Goal: Check status: Check status

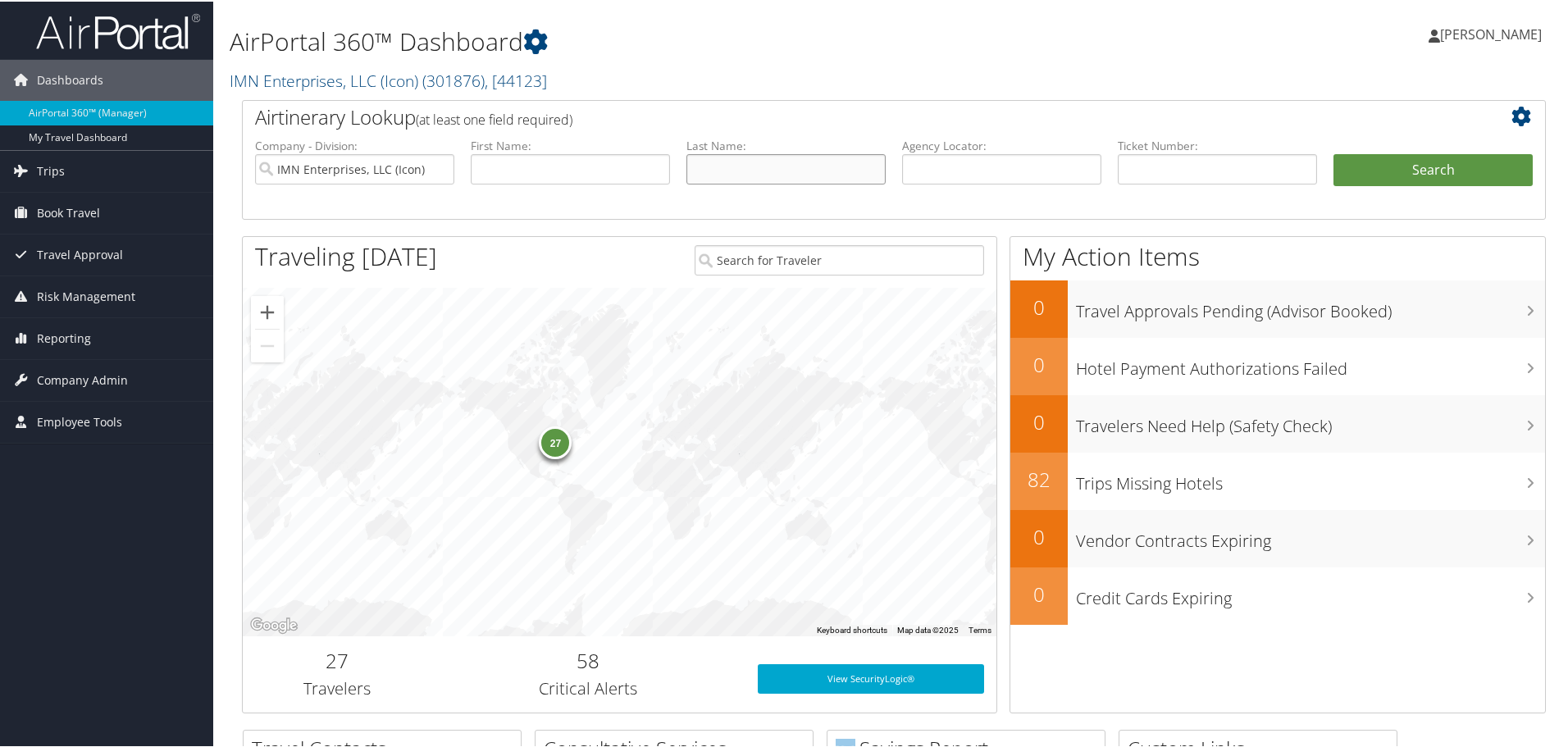
click at [843, 181] on input "text" at bounding box center [786, 167] width 200 height 31
type input "Samani"
click at [1333, 152] on button "Search" at bounding box center [1432, 168] width 200 height 33
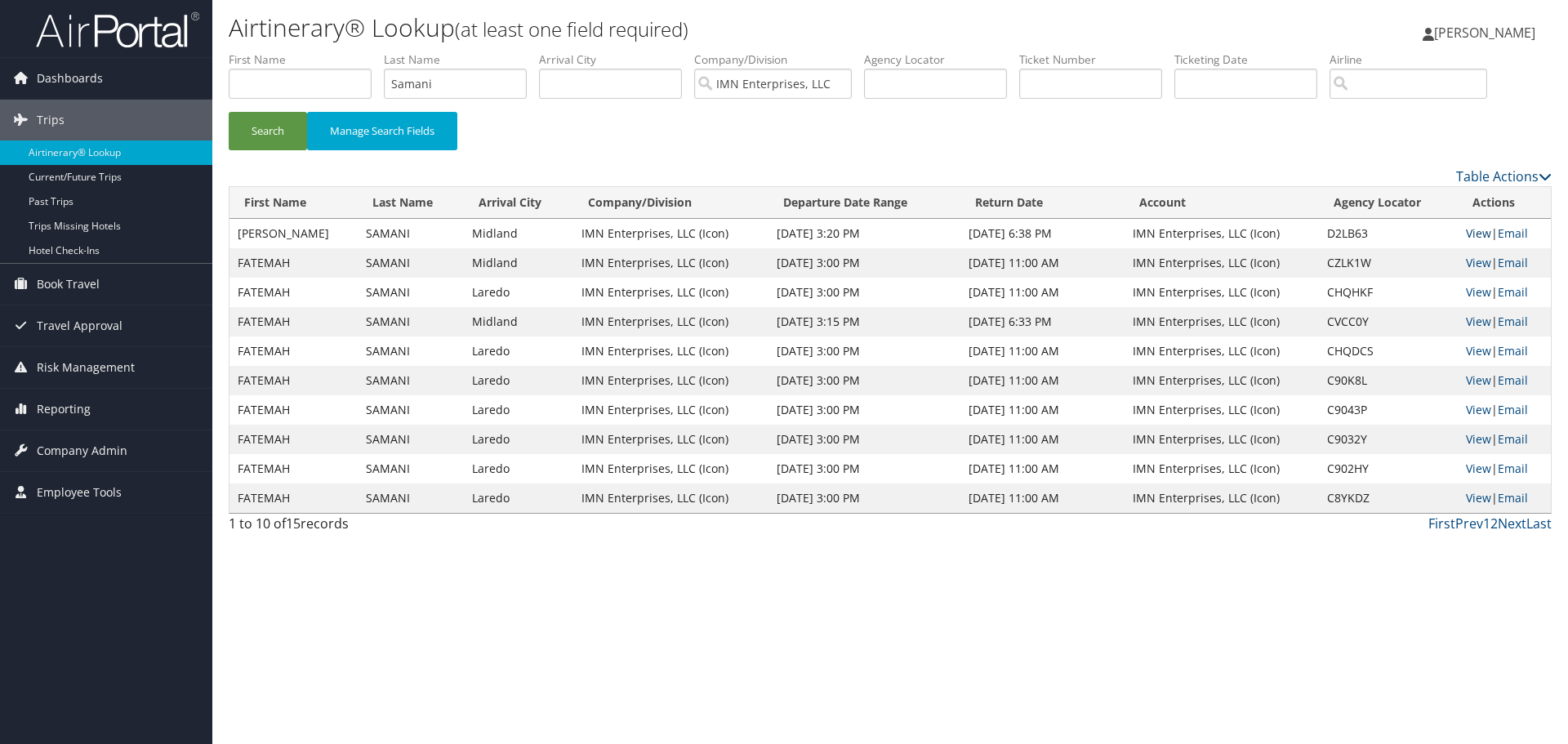
click at [1474, 230] on link "View" at bounding box center [1478, 233] width 25 height 16
click at [1474, 263] on link "View" at bounding box center [1478, 262] width 25 height 16
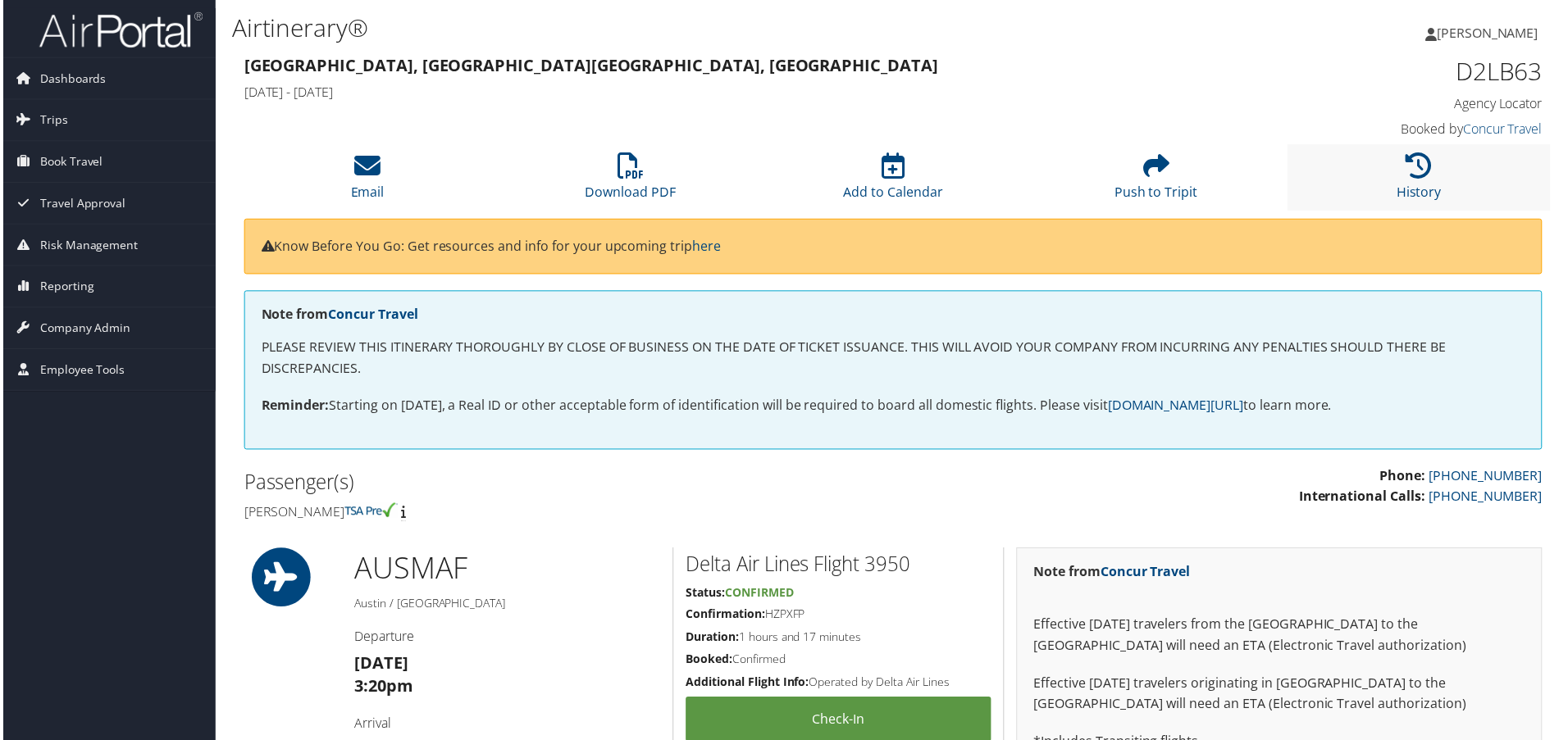
click at [1433, 160] on li "History" at bounding box center [1422, 178] width 264 height 67
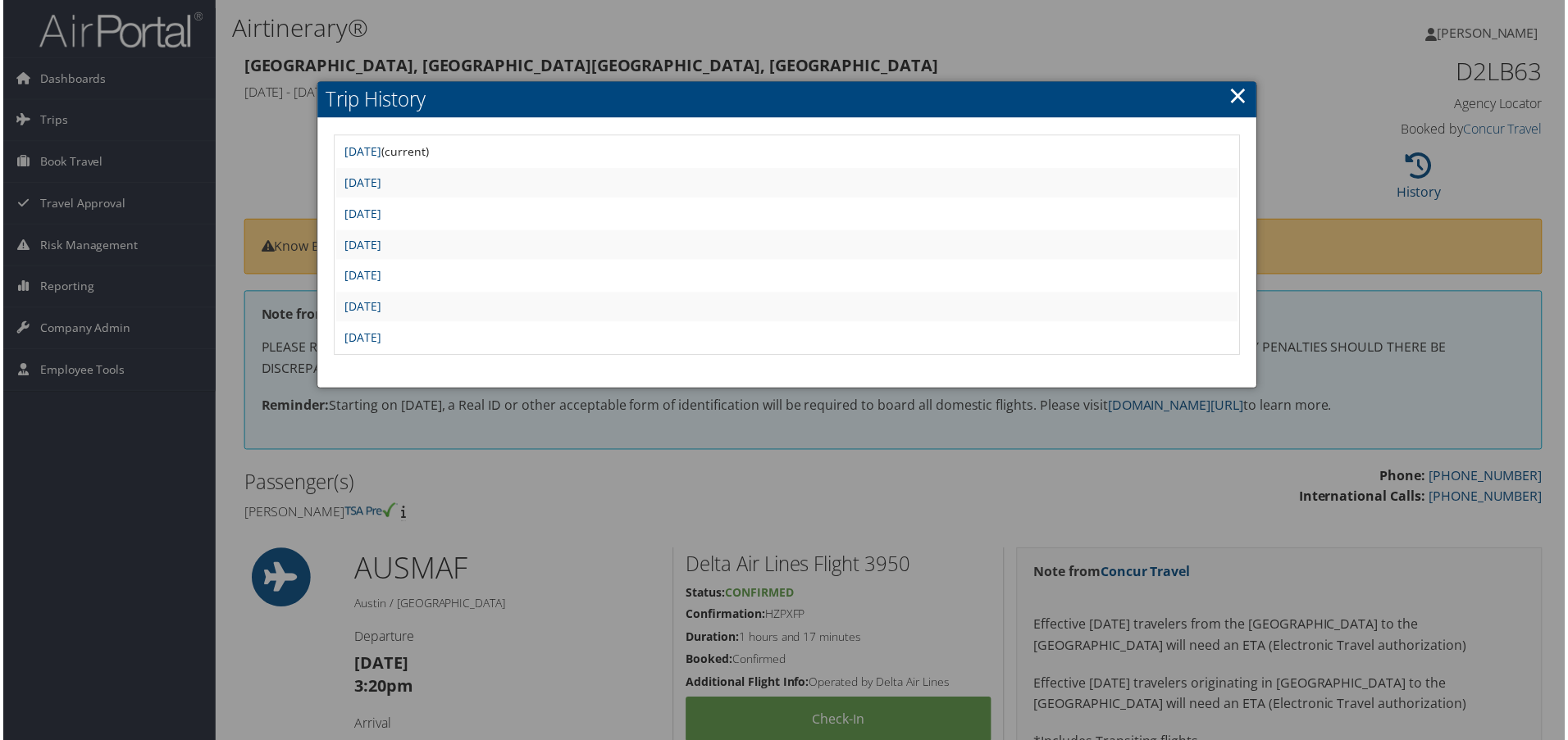
click at [451, 194] on td "Tue Aug 26 08:35:31 MDT 2025" at bounding box center [787, 184] width 906 height 30
click at [380, 180] on link "Tue Aug 26 08:35:31 MDT 2025" at bounding box center [361, 183] width 37 height 16
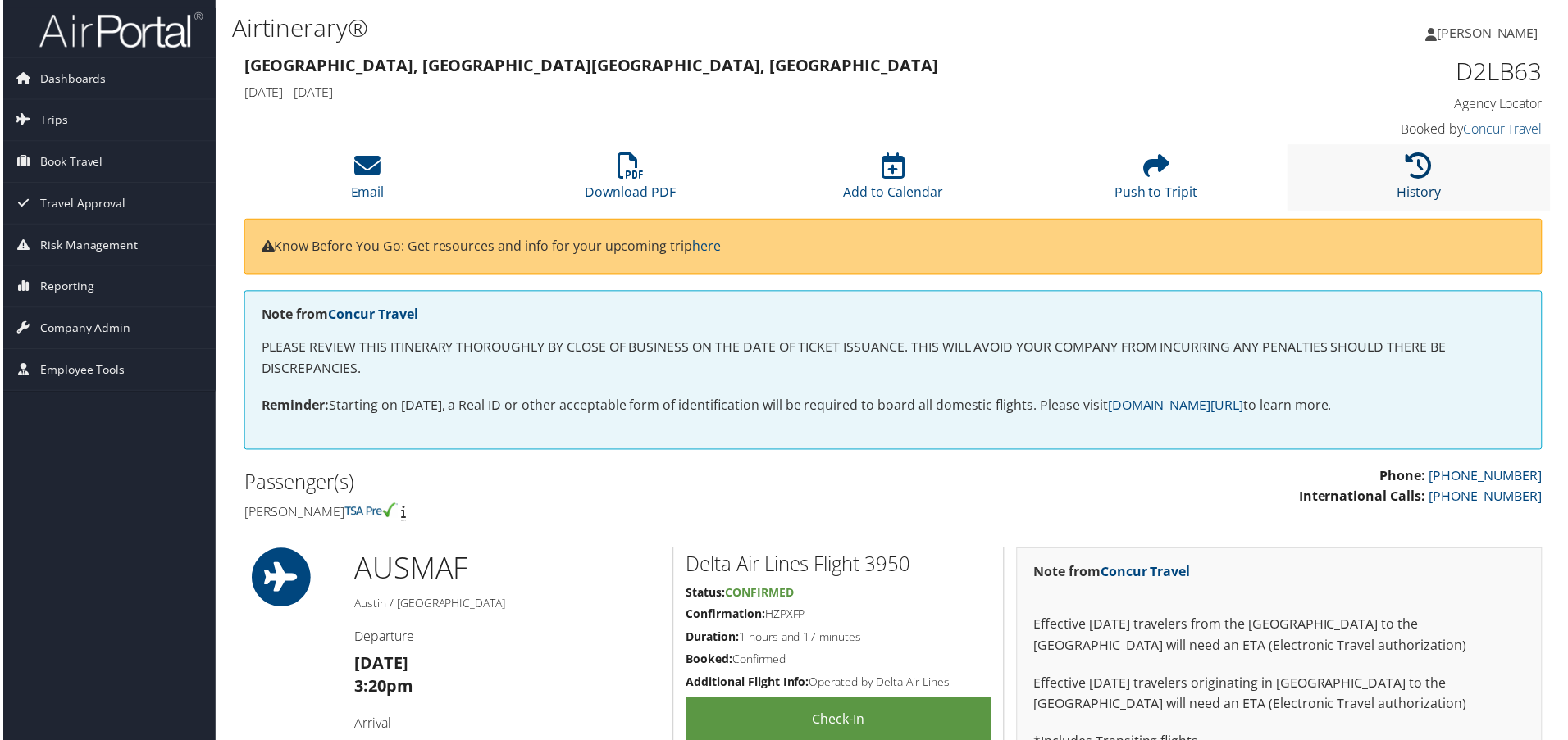
click at [1409, 154] on icon at bounding box center [1422, 166] width 26 height 26
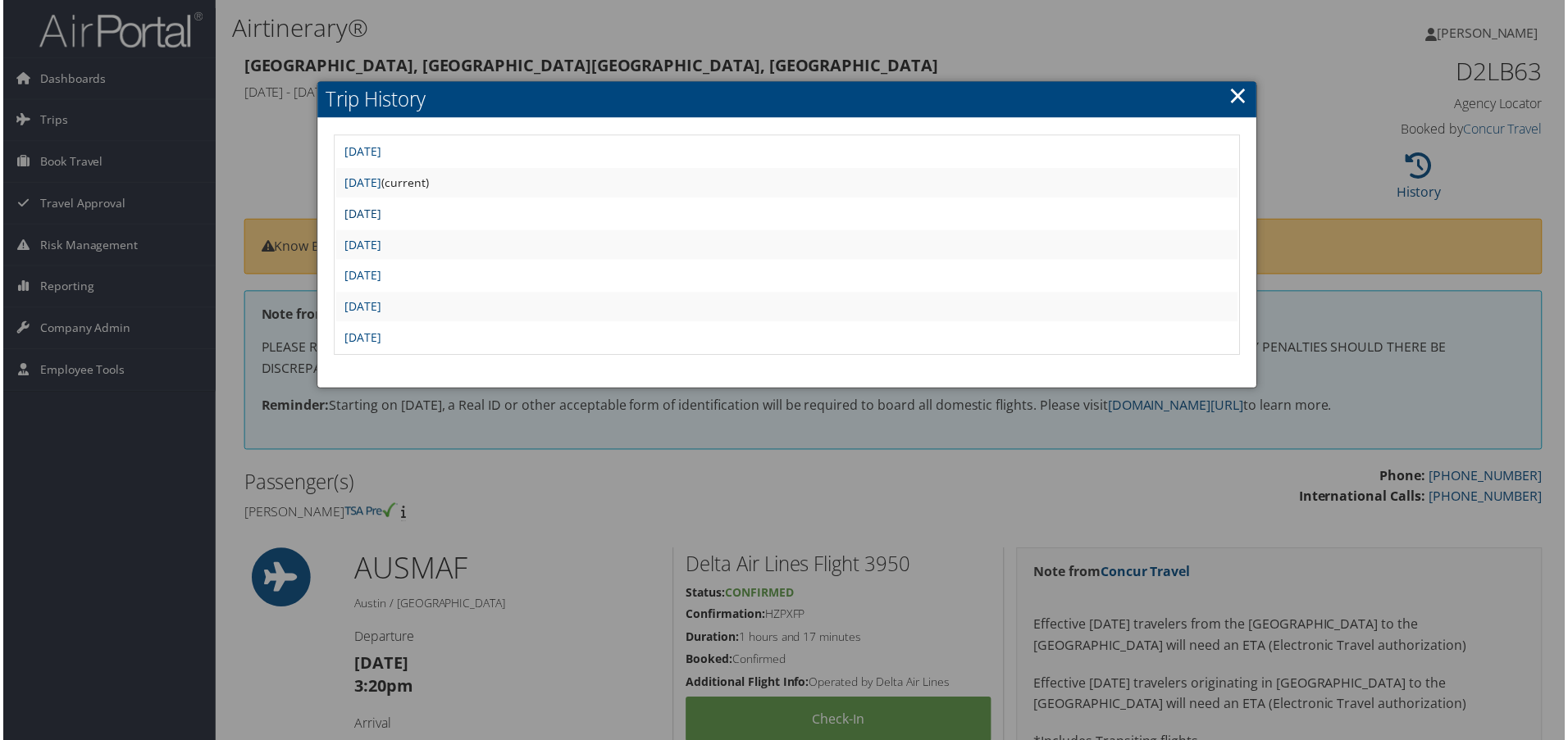
click at [380, 214] on link "Sat Aug 16 17:46:19 MDT 2025" at bounding box center [361, 214] width 37 height 16
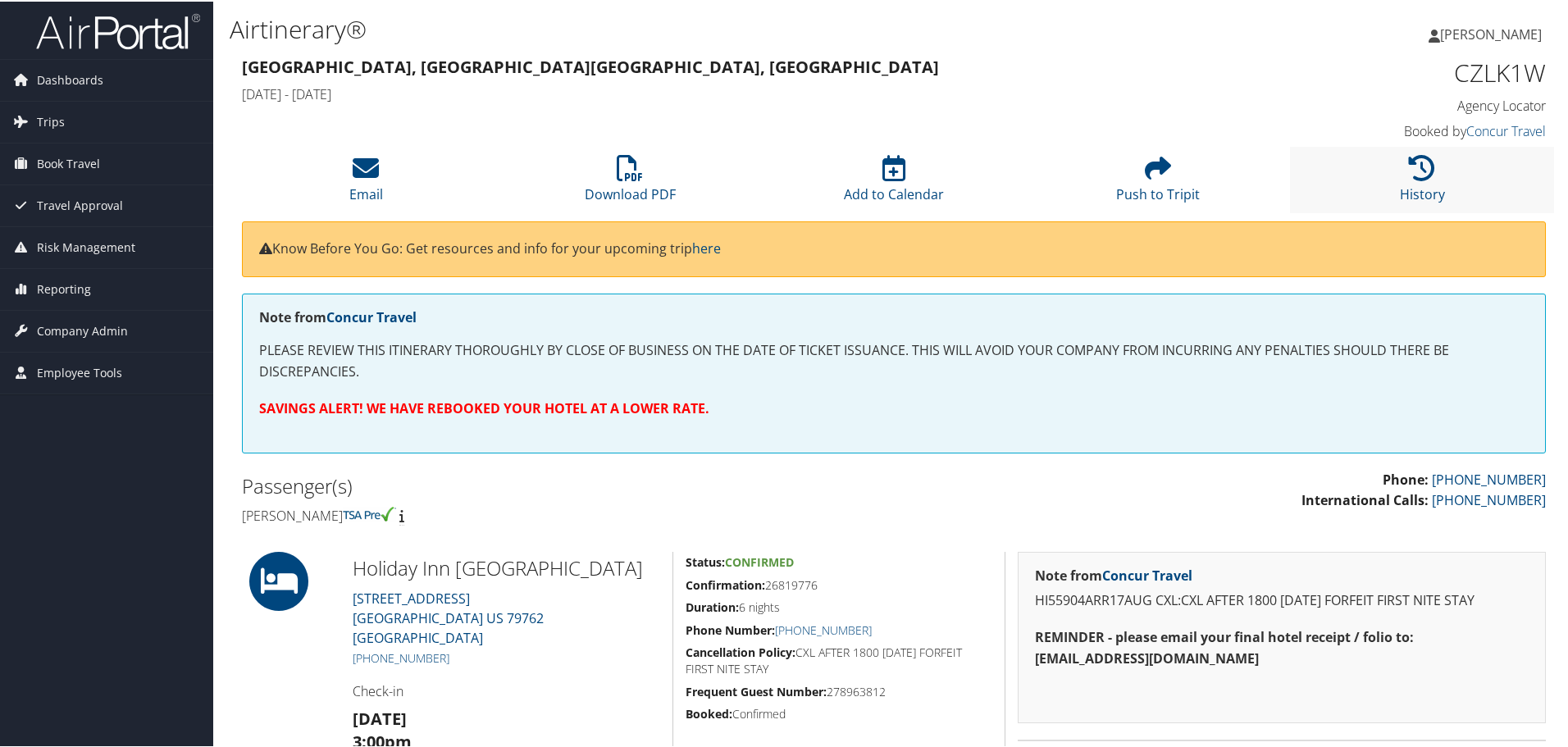
click at [1437, 178] on li "History" at bounding box center [1422, 178] width 264 height 67
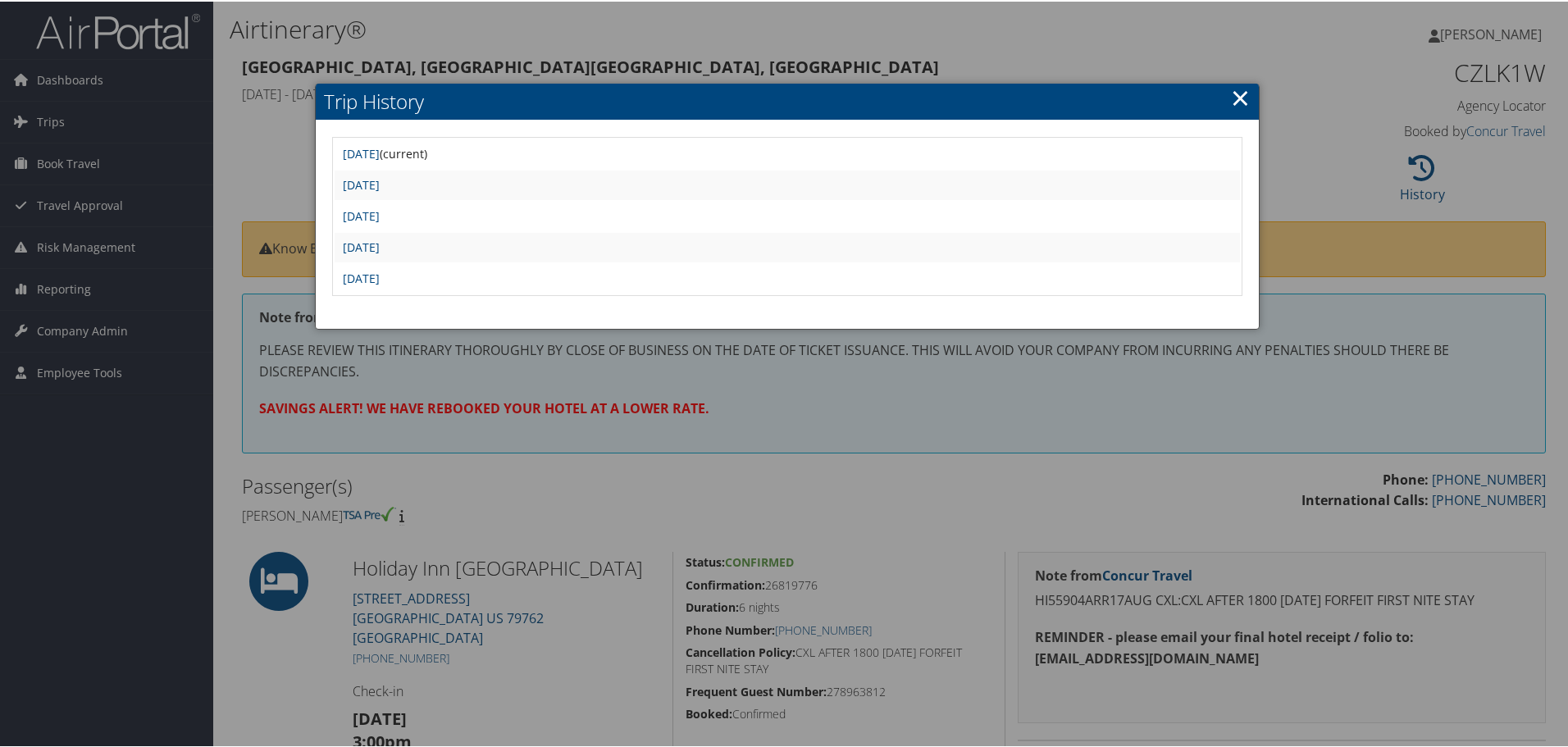
click at [1240, 93] on link "×" at bounding box center [1240, 96] width 19 height 33
